Goal: Transaction & Acquisition: Purchase product/service

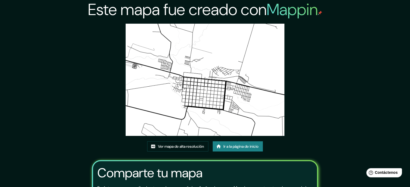
click at [325, 83] on div "Este mapa fue creado con Mappin Ver mapa de alta resolución Ir a la página de i…" at bounding box center [204, 124] width 239 height 248
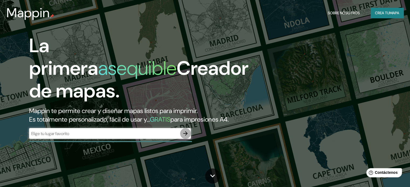
click at [186, 136] on icon "button" at bounding box center [185, 134] width 4 height 4
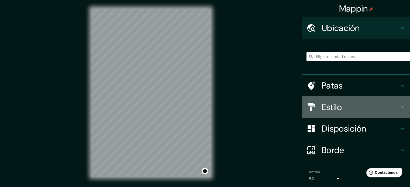
click at [330, 104] on font "Estilo" at bounding box center [332, 107] width 20 height 11
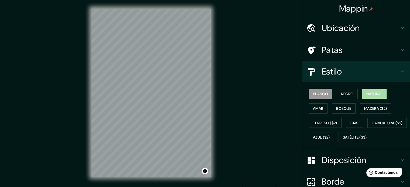
click at [367, 92] on font "Natural" at bounding box center [374, 94] width 16 height 5
click at [346, 93] on font "Negro" at bounding box center [347, 94] width 13 height 5
click at [319, 94] on font "Blanco" at bounding box center [320, 94] width 15 height 5
click at [313, 109] on font "Amar" at bounding box center [318, 108] width 10 height 5
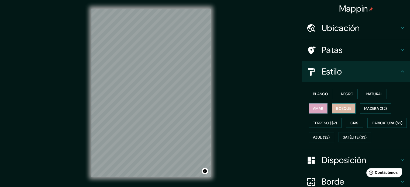
click at [337, 108] on font "Bosque" at bounding box center [343, 108] width 15 height 5
click at [368, 95] on font "Natural" at bounding box center [374, 94] width 16 height 5
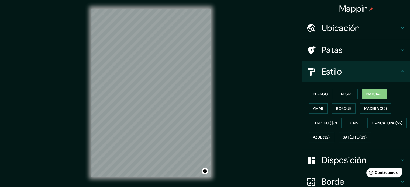
click at [401, 28] on icon at bounding box center [402, 28] width 3 height 2
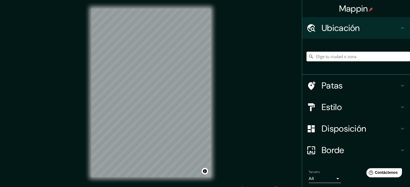
click at [399, 106] on icon at bounding box center [402, 107] width 6 height 6
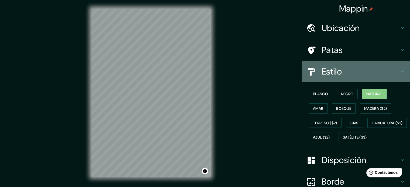
click at [400, 71] on icon at bounding box center [402, 71] width 6 height 6
click at [399, 71] on icon at bounding box center [402, 71] width 6 height 6
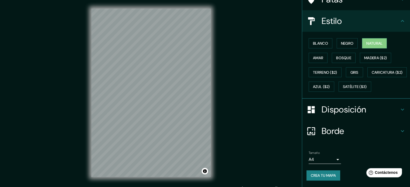
scroll to position [64, 0]
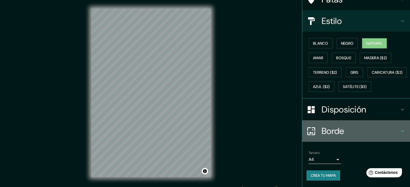
click at [400, 131] on icon at bounding box center [402, 131] width 6 height 6
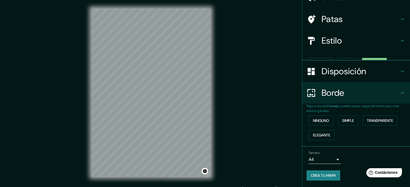
scroll to position [22, 0]
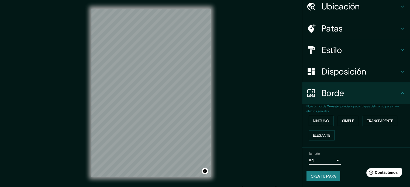
click at [326, 120] on button "Ninguno" at bounding box center [321, 121] width 25 height 10
click at [385, 122] on font "Transparente" at bounding box center [380, 121] width 26 height 5
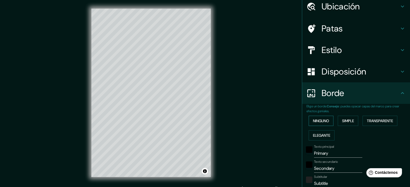
click at [315, 122] on font "Ninguno" at bounding box center [321, 121] width 16 height 5
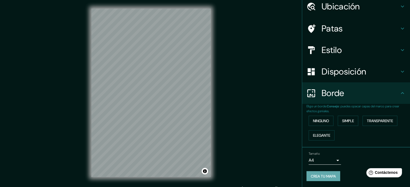
click at [325, 176] on font "Crea tu mapa" at bounding box center [323, 176] width 25 height 5
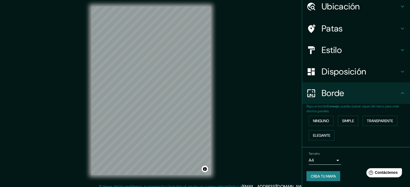
scroll to position [0, 0]
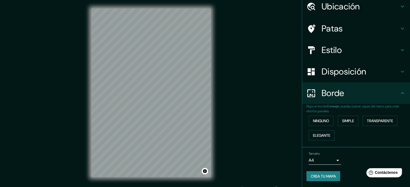
drag, startPoint x: 236, startPoint y: 93, endPoint x: 237, endPoint y: 83, distance: 10.0
click at [320, 175] on font "Crea tu mapa" at bounding box center [323, 176] width 25 height 5
click at [317, 177] on div "Crea tu mapa" at bounding box center [355, 176] width 99 height 10
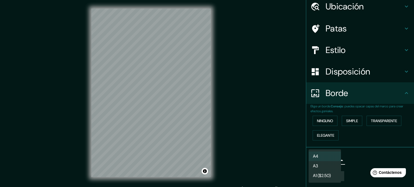
click at [334, 159] on body "Mappin Ubicación Patas Estilo Disposición Borde Elige un borde. Consejo : puede…" at bounding box center [207, 93] width 414 height 187
click at [362, 161] on div at bounding box center [207, 93] width 414 height 187
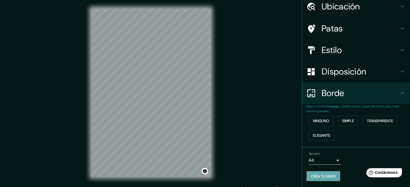
click at [328, 177] on font "Crea tu mapa" at bounding box center [323, 176] width 25 height 5
